Goal: Task Accomplishment & Management: Use online tool/utility

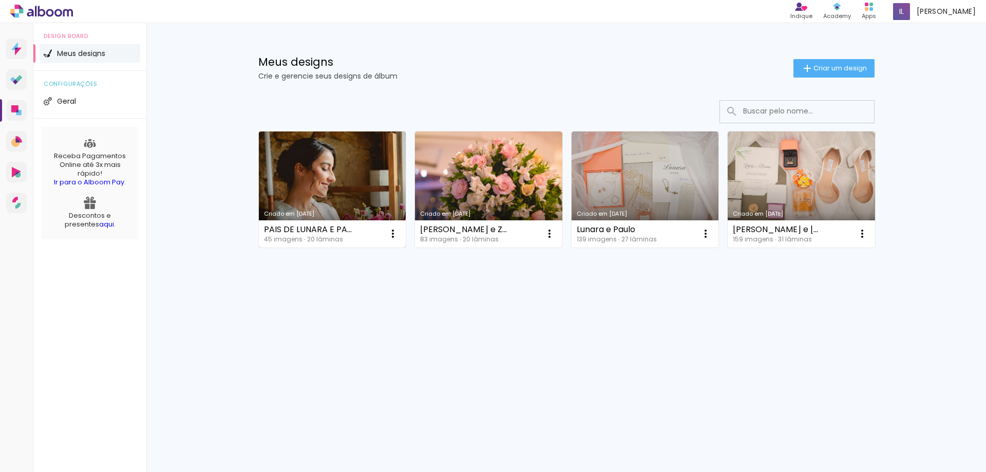
click at [369, 173] on link "Criado em [DATE]" at bounding box center [332, 189] width 147 height 116
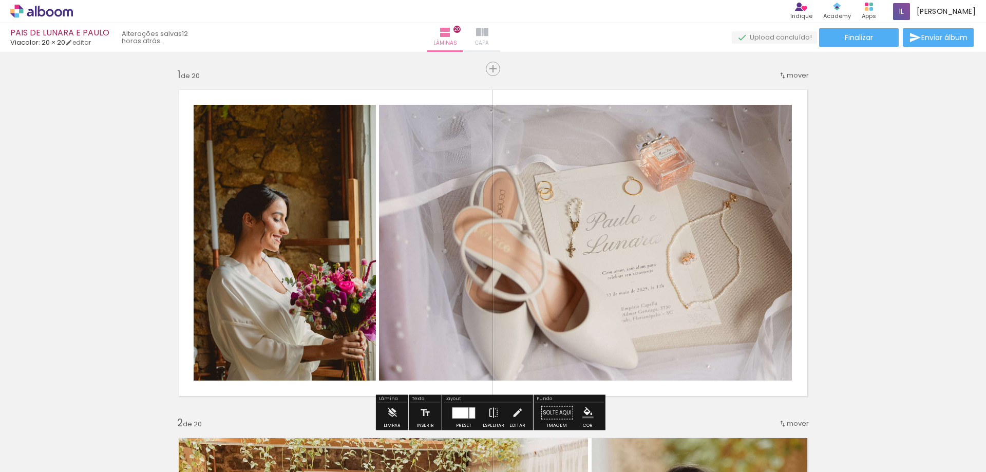
click at [488, 38] on iron-icon at bounding box center [482, 32] width 12 height 12
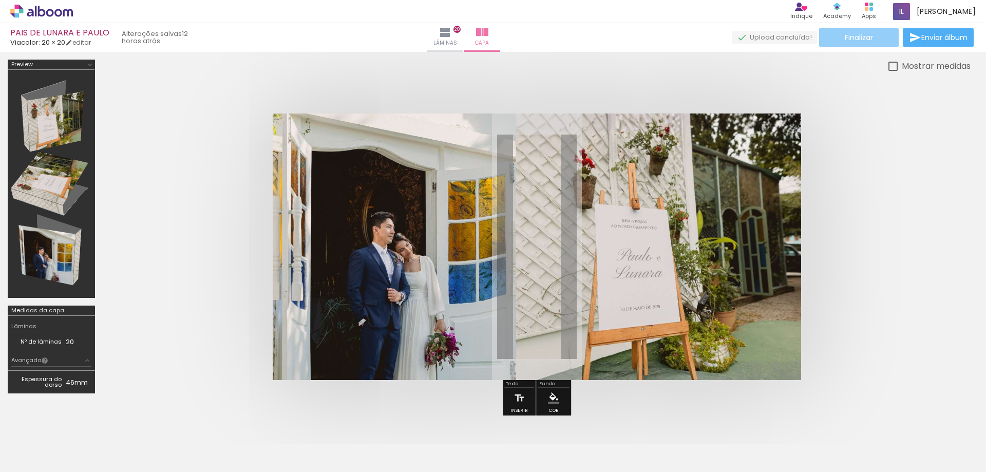
click at [837, 39] on paper-button "Finalizar" at bounding box center [859, 37] width 80 height 18
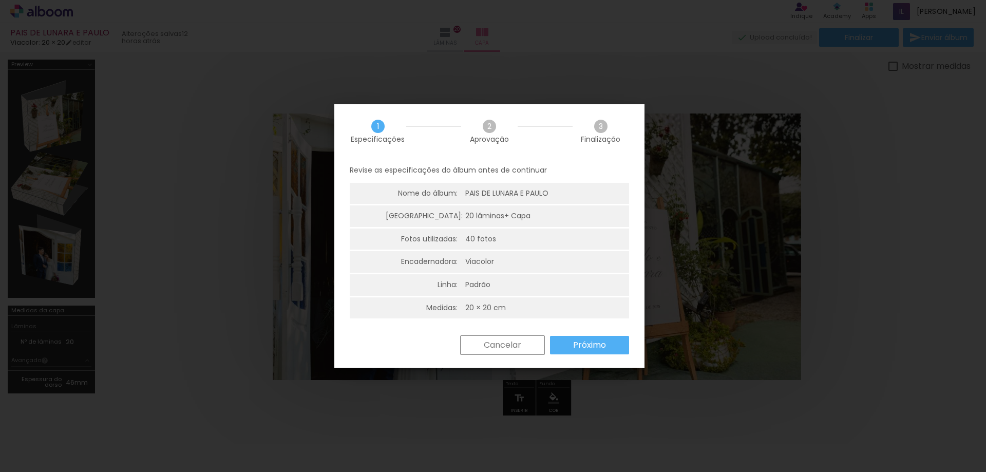
click at [0, 0] on slot "Próximo" at bounding box center [0, 0] width 0 height 0
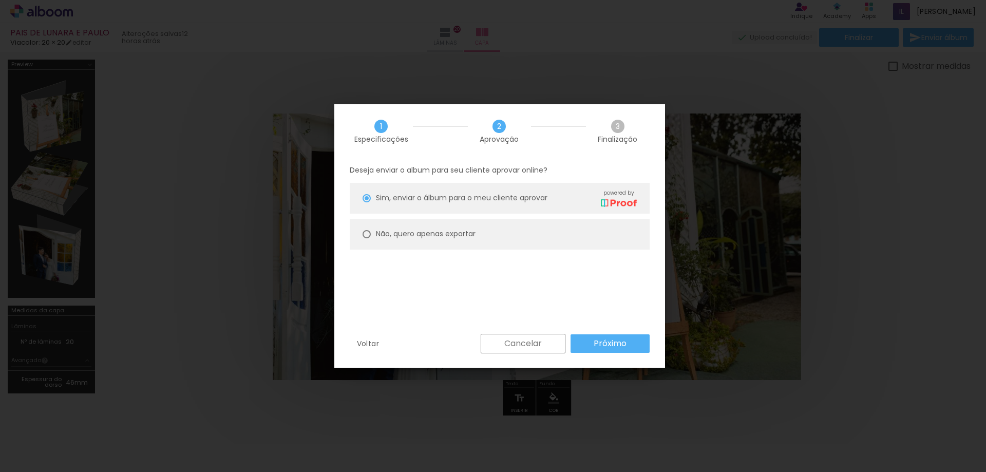
click at [478, 236] on paper-radio-button "Não, quero apenas exportar" at bounding box center [500, 234] width 300 height 31
type paper-radio-button "on"
click at [0, 0] on slot "Próximo" at bounding box center [0, 0] width 0 height 0
type input "Alta, 300 DPI"
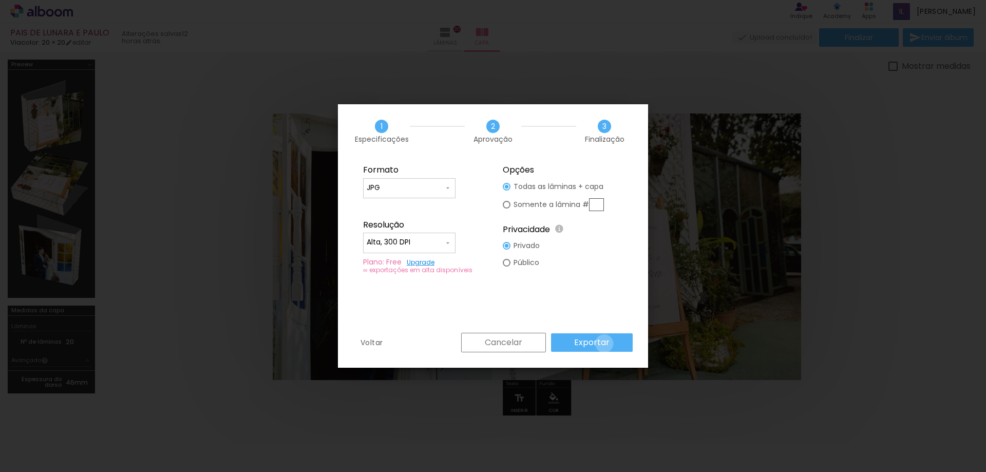
click at [0, 0] on slot "Exportar" at bounding box center [0, 0] width 0 height 0
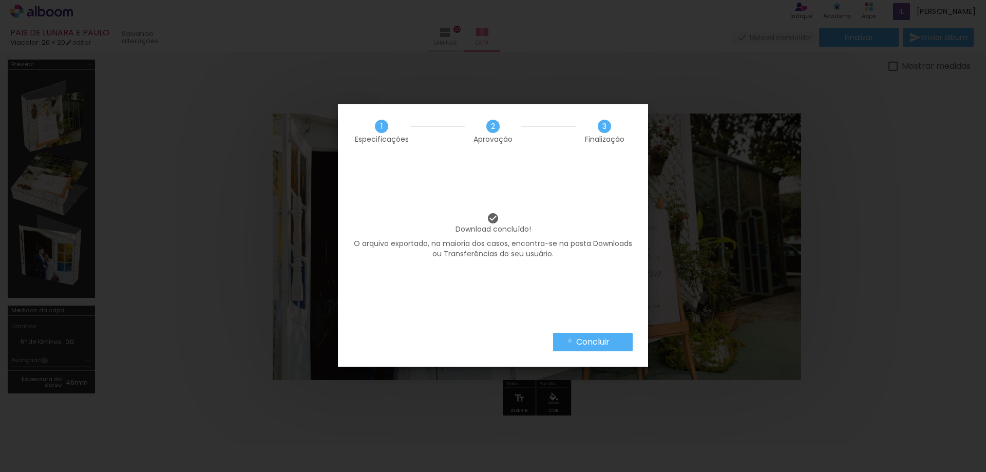
click at [570, 340] on paper-button "Concluir" at bounding box center [593, 342] width 80 height 18
